Goal: Task Accomplishment & Management: Manage account settings

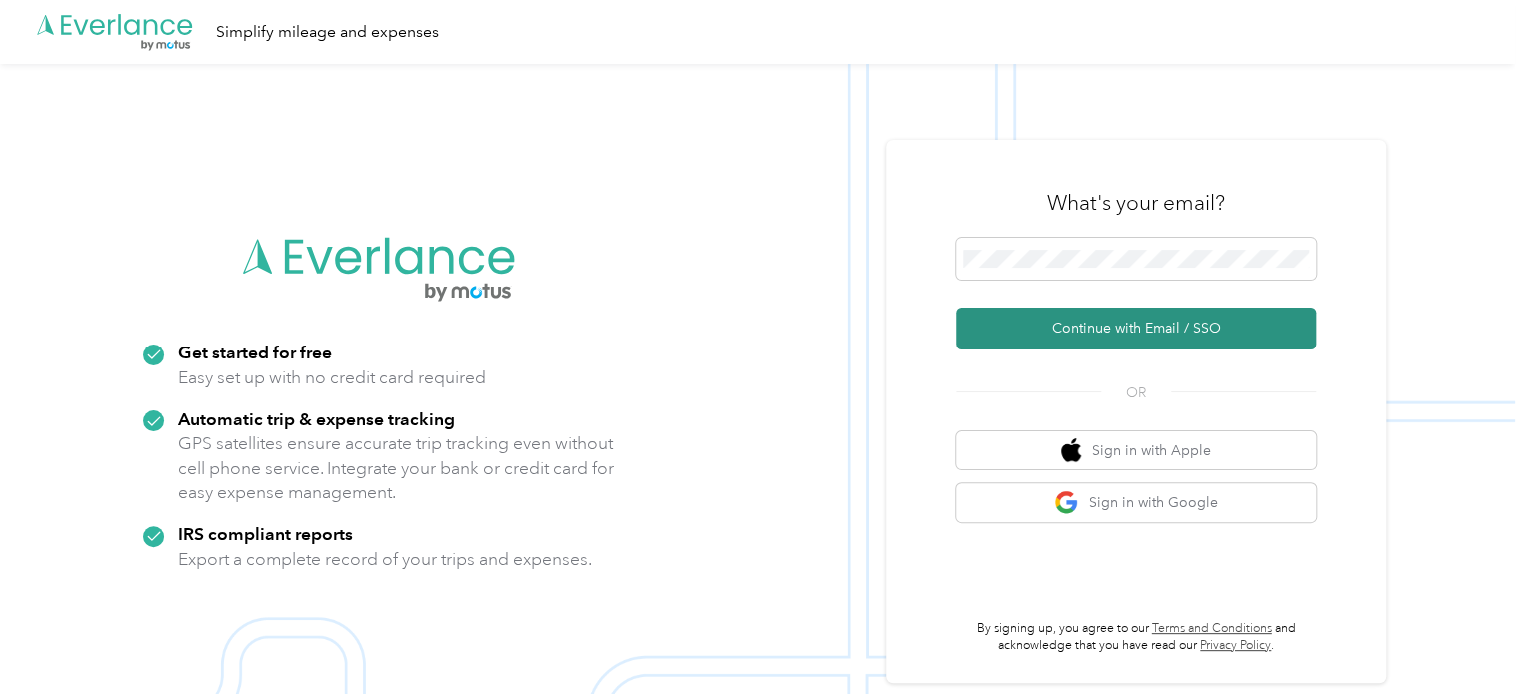
click at [1099, 325] on button "Continue with Email / SSO" at bounding box center [1136, 329] width 360 height 42
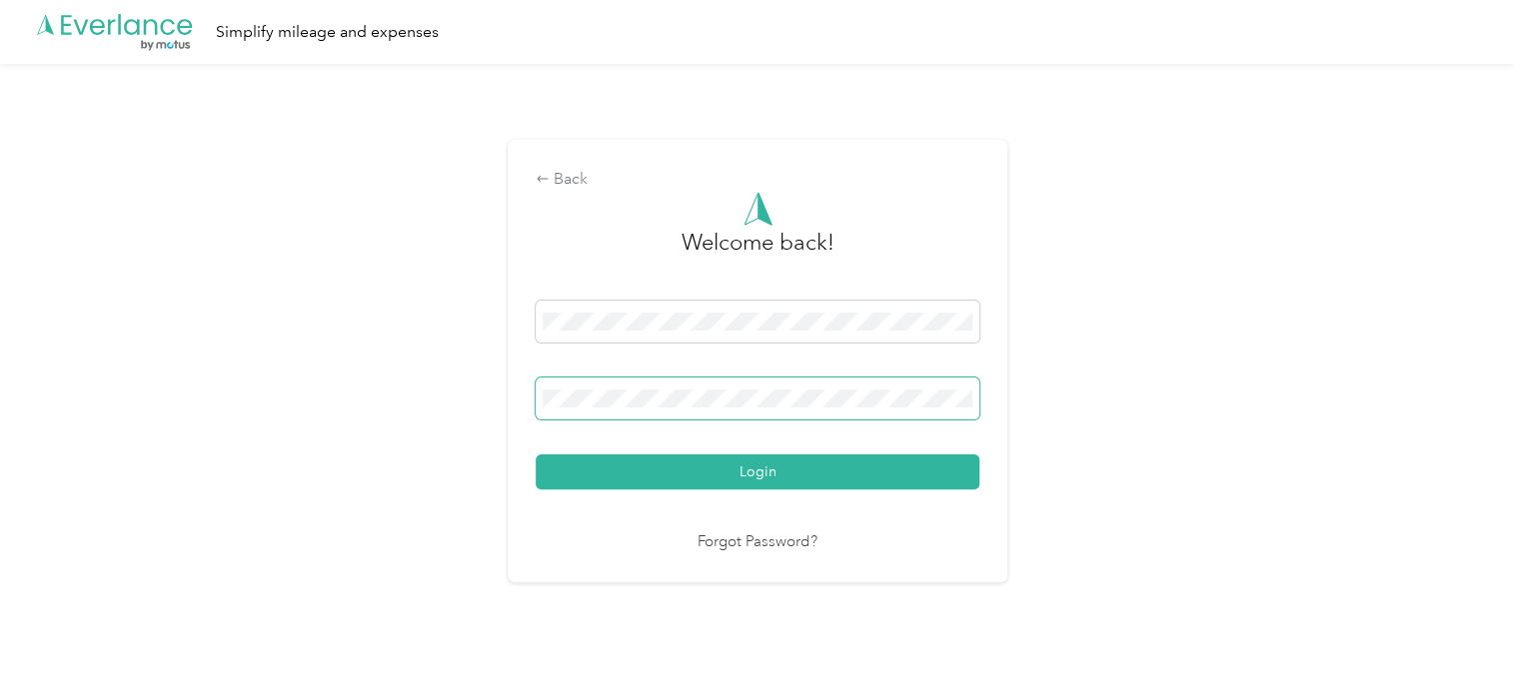
click at [536, 455] on button "Login" at bounding box center [758, 472] width 444 height 35
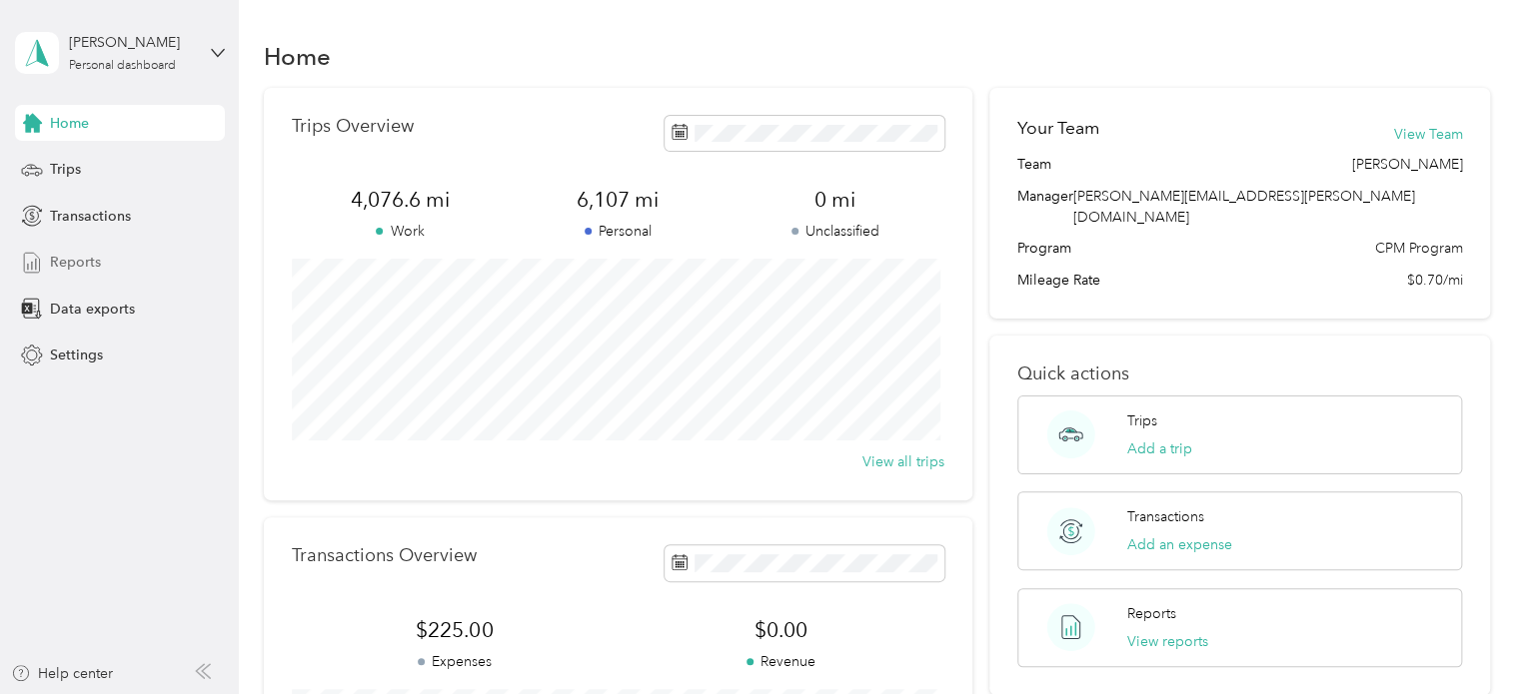
click at [90, 257] on span "Reports" at bounding box center [75, 262] width 51 height 21
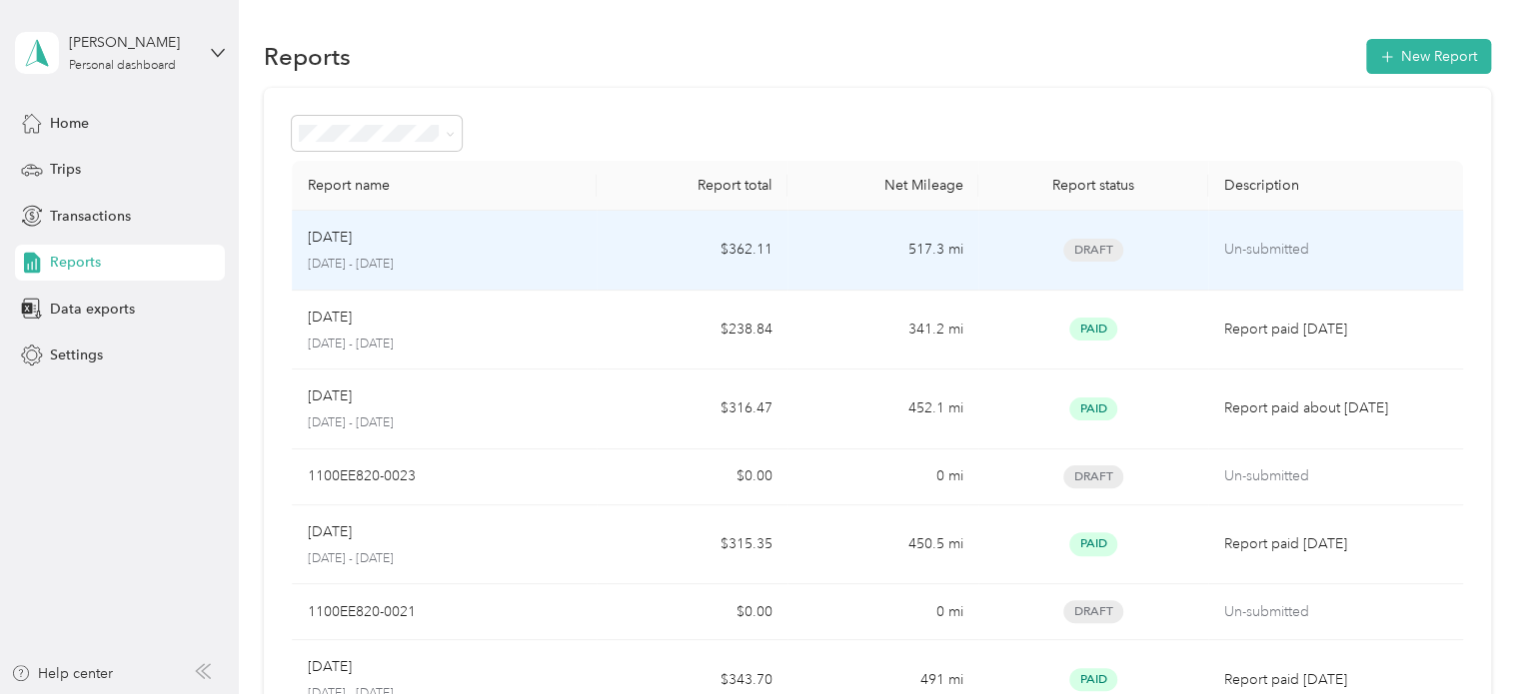
click at [498, 252] on div "Sep [DATE] - [DATE]" at bounding box center [445, 250] width 274 height 47
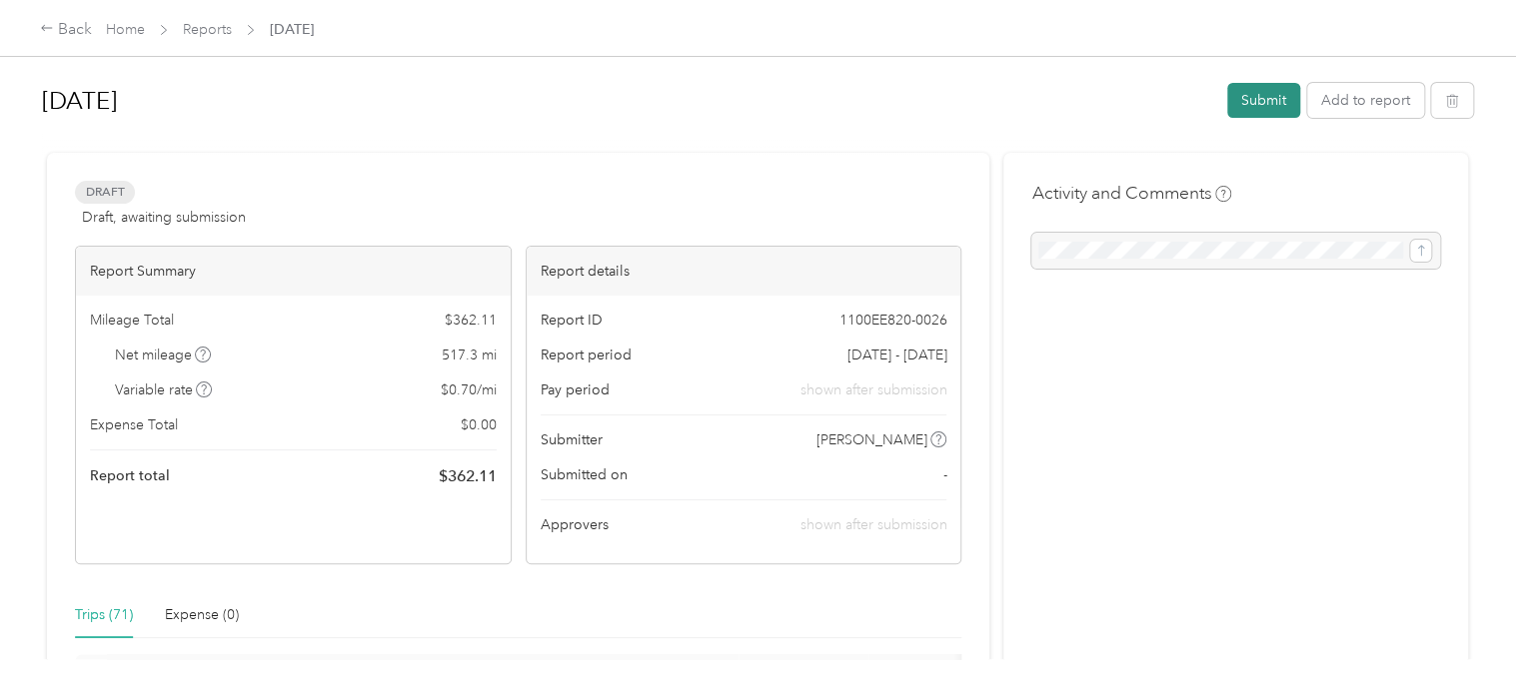
click at [1264, 91] on button "Submit" at bounding box center [1263, 100] width 73 height 35
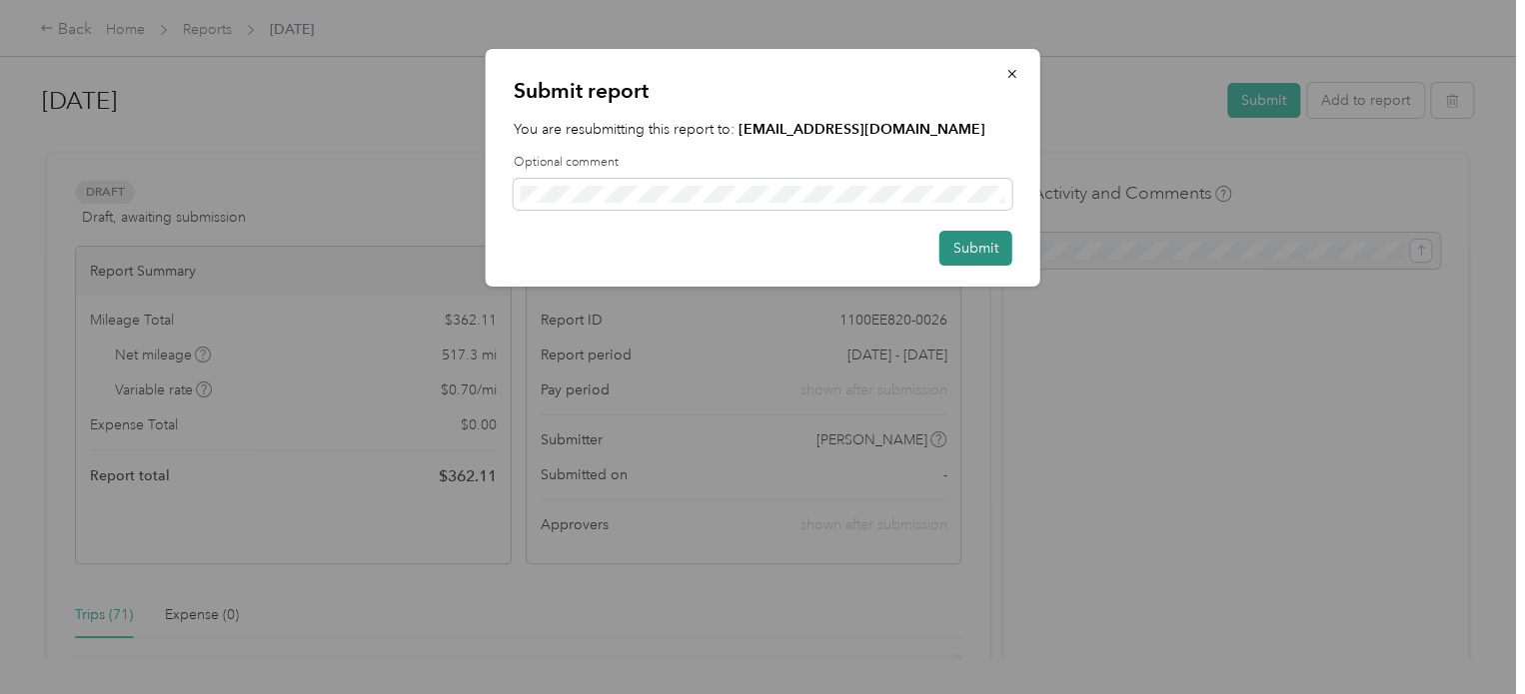
click at [969, 239] on button "Submit" at bounding box center [975, 248] width 73 height 35
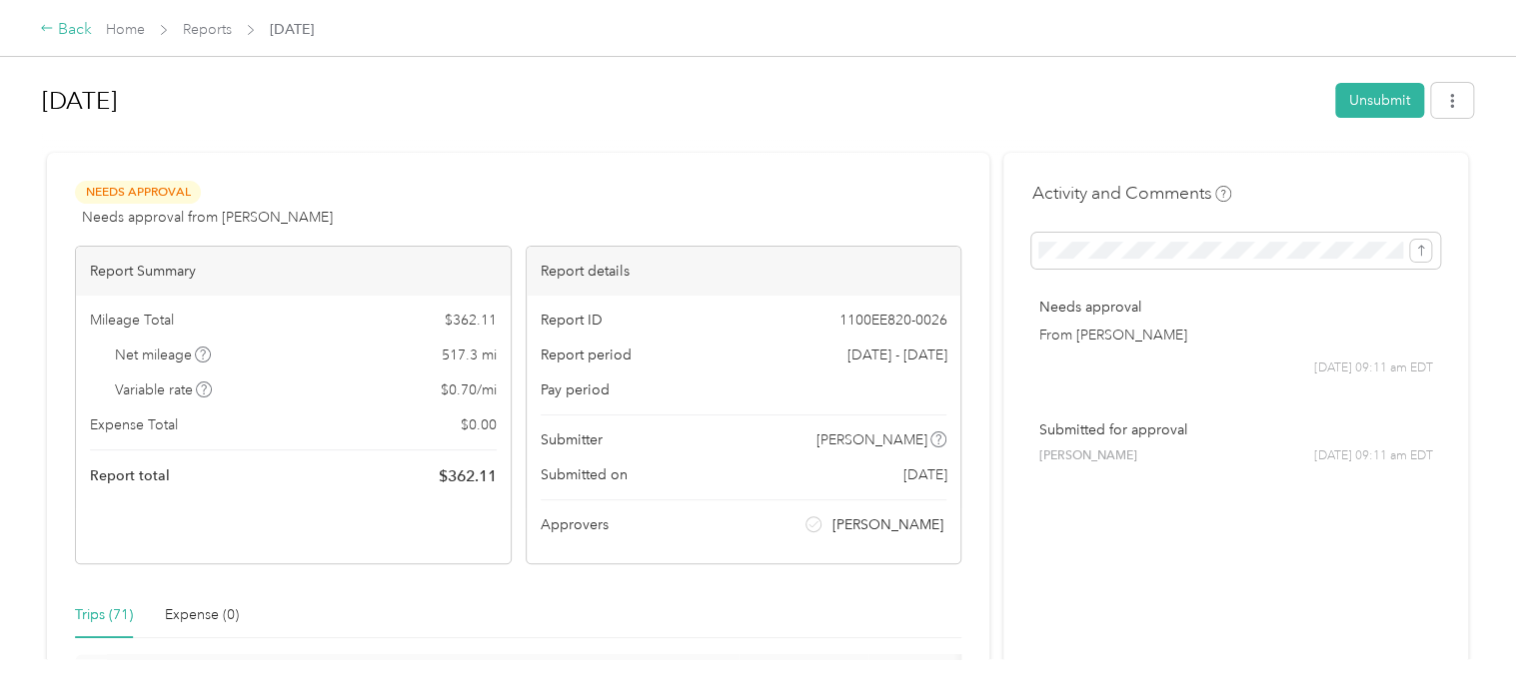
click at [56, 25] on div "Back" at bounding box center [66, 30] width 52 height 24
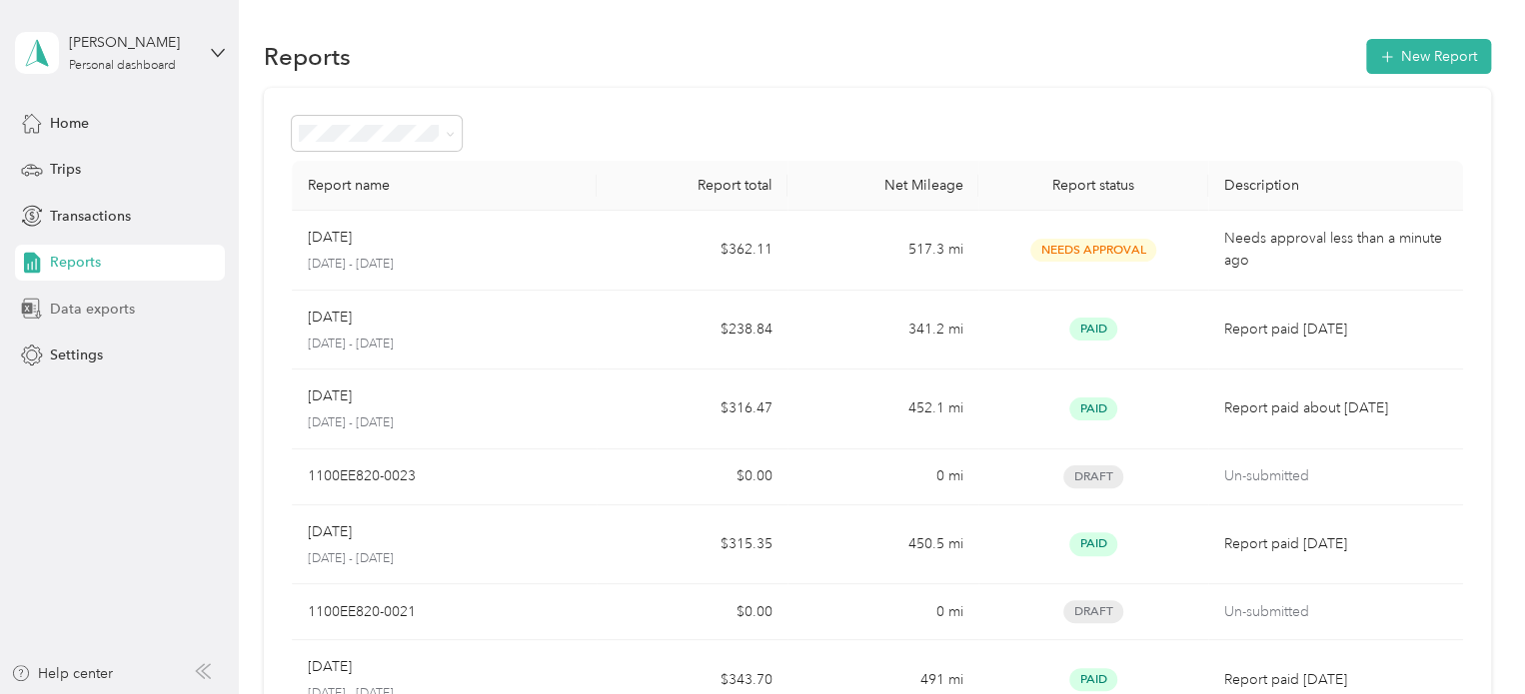
click at [105, 311] on span "Data exports" at bounding box center [92, 309] width 85 height 21
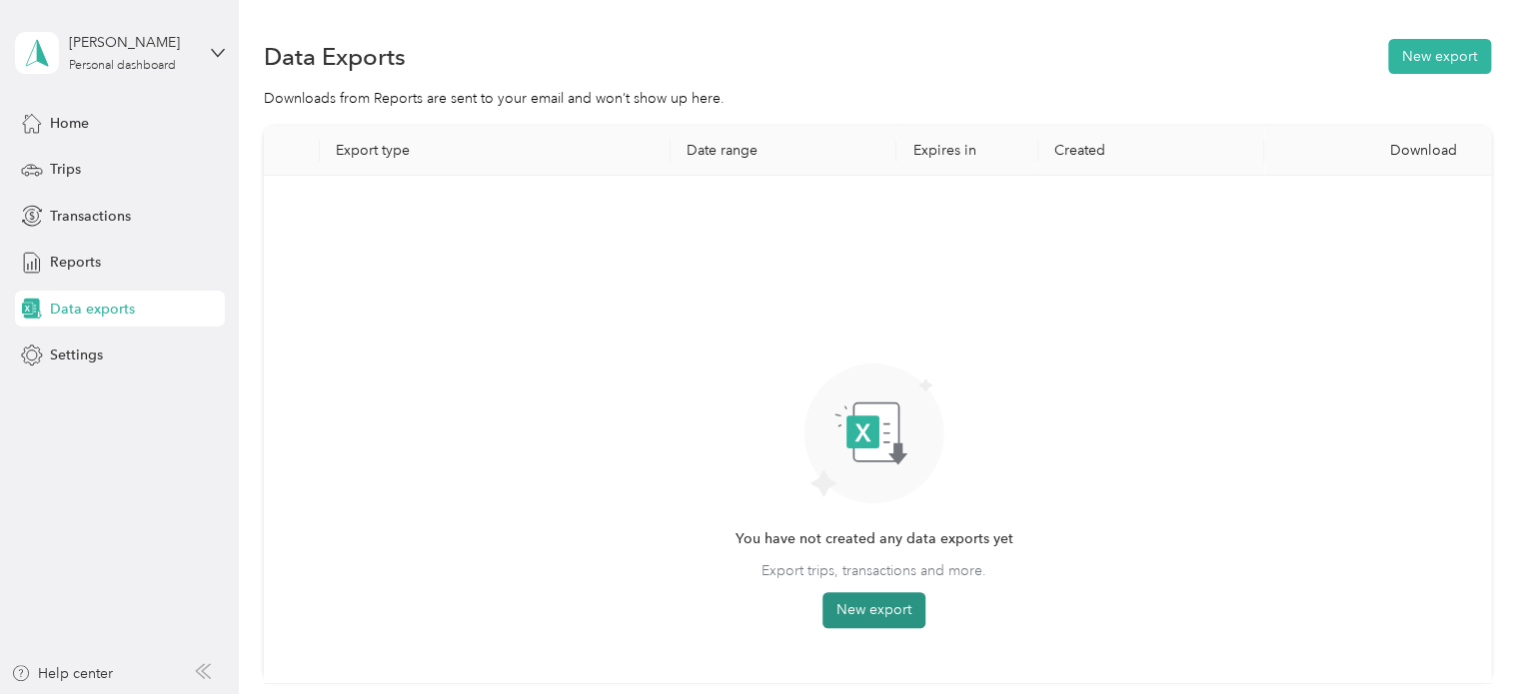
click at [884, 604] on button "New export" at bounding box center [873, 611] width 103 height 36
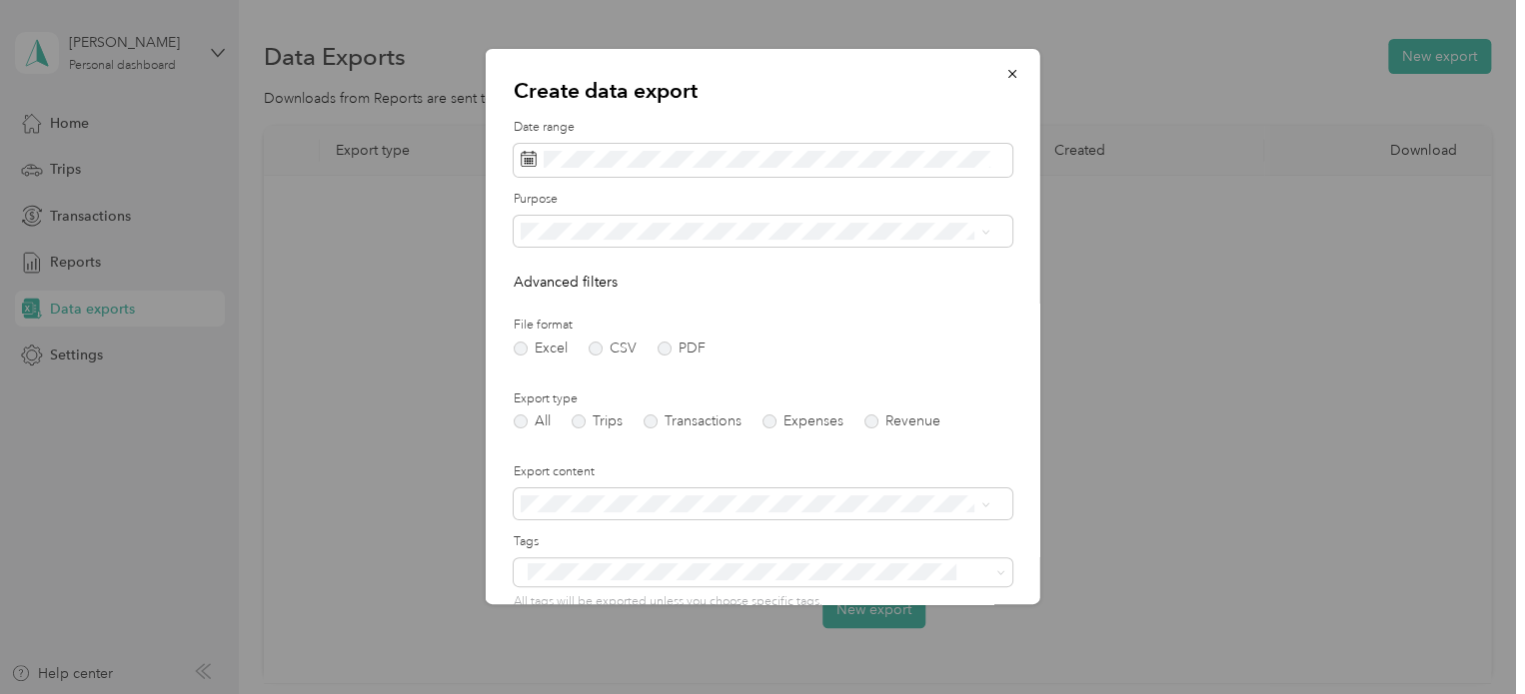
click at [617, 331] on div "Personal" at bounding box center [755, 326] width 456 height 21
click at [666, 347] on label "PDF" at bounding box center [682, 349] width 48 height 14
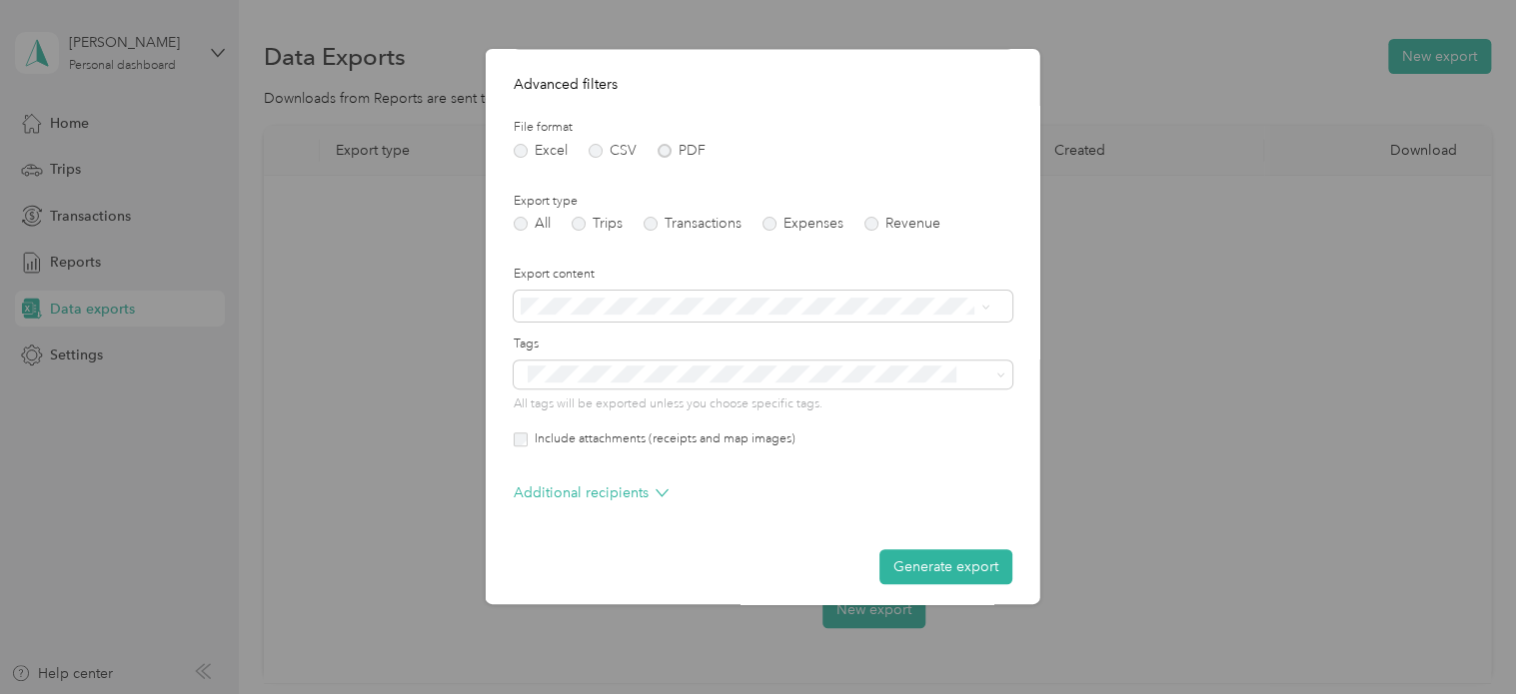
scroll to position [206, 0]
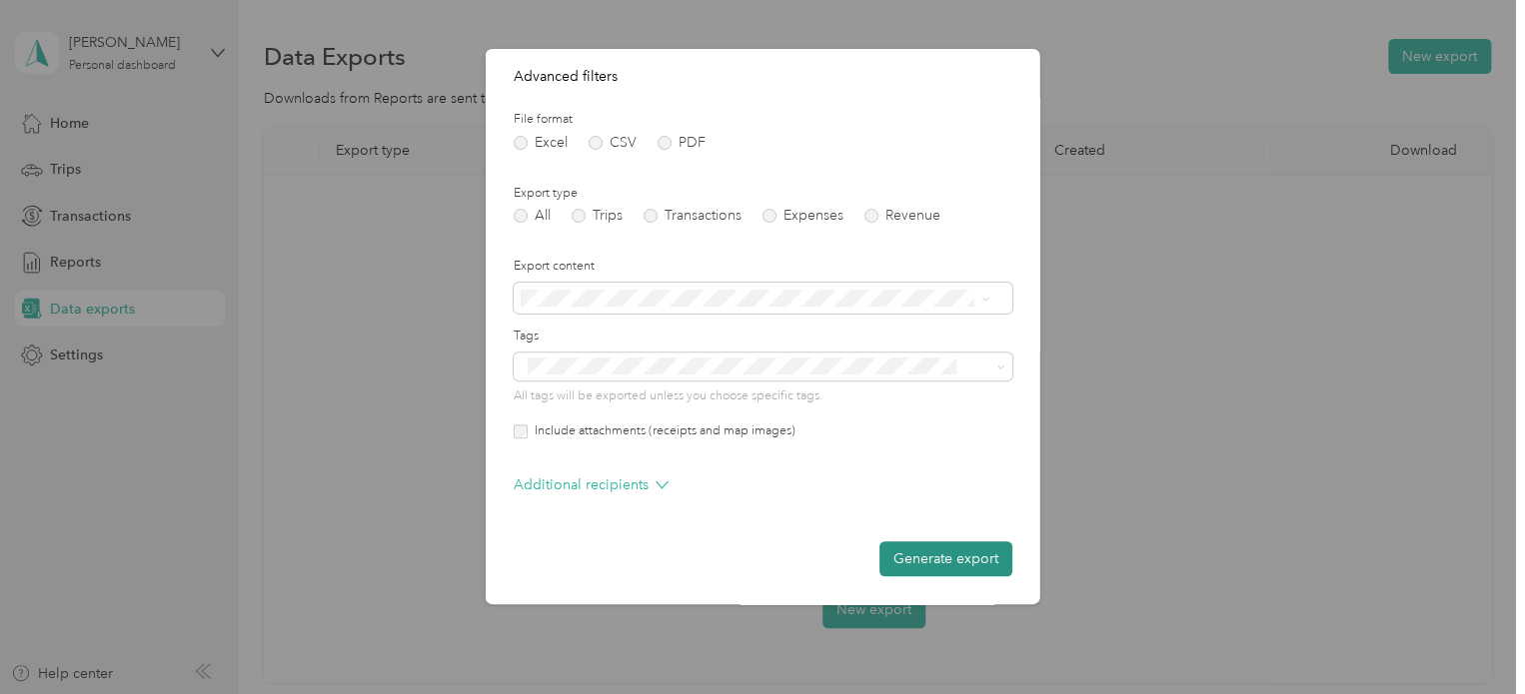
click at [966, 562] on button "Generate export" at bounding box center [945, 559] width 133 height 35
